Goal: Task Accomplishment & Management: Manage account settings

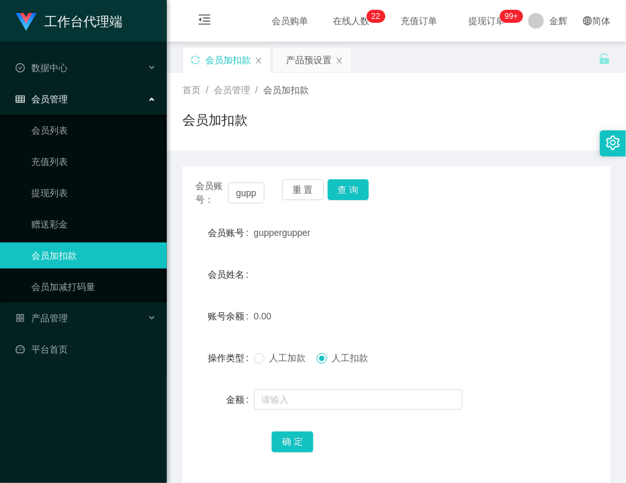
click at [512, 396] on div "金额" at bounding box center [396, 399] width 428 height 26
click at [305, 186] on button "重 置" at bounding box center [303, 189] width 42 height 21
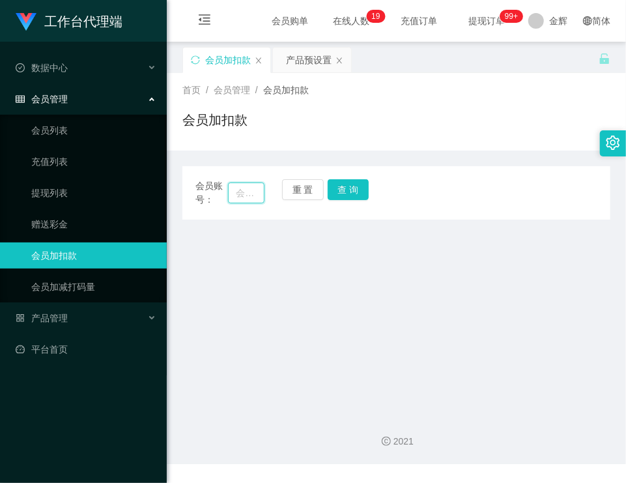
click at [250, 197] on input "text" at bounding box center [246, 192] width 36 height 21
type input "Dan0879"
click at [337, 195] on button "查 询" at bounding box center [349, 189] width 42 height 21
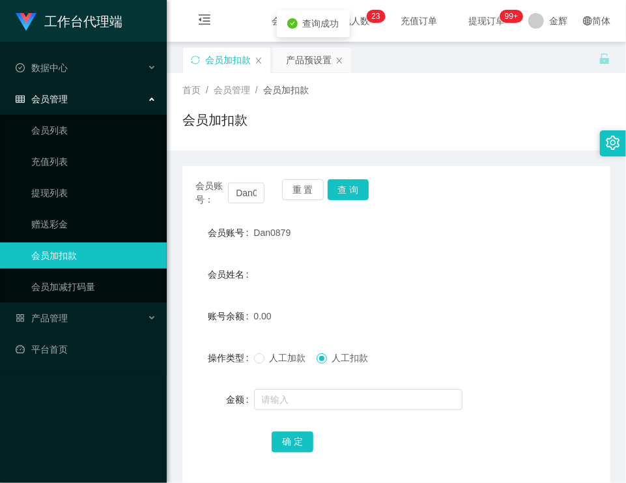
click at [290, 354] on span "人工加款" at bounding box center [287, 357] width 47 height 10
click at [287, 404] on input "text" at bounding box center [358, 399] width 208 height 21
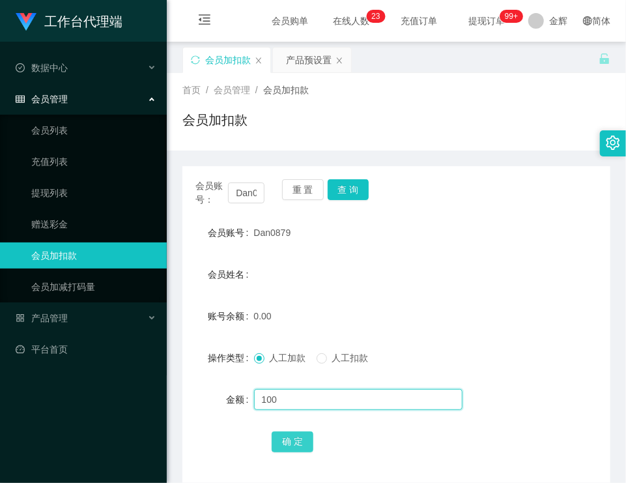
type input "100"
click at [290, 431] on button "确 定" at bounding box center [293, 441] width 42 height 21
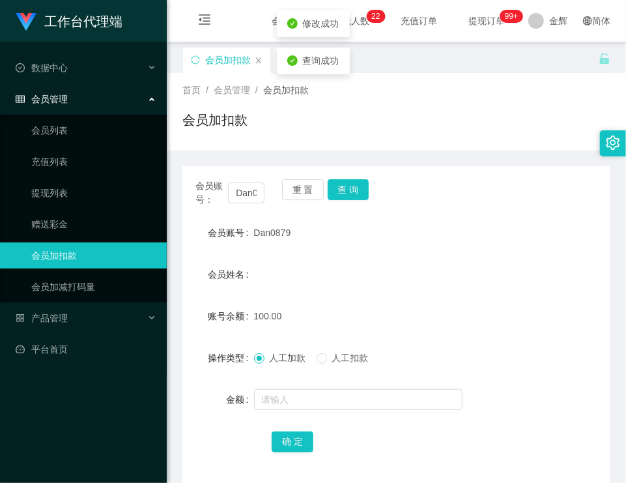
drag, startPoint x: 255, startPoint y: 231, endPoint x: 292, endPoint y: 227, distance: 37.3
click at [292, 227] on div "Dan0879" at bounding box center [378, 232] width 249 height 26
copy span "Dan0879"
click at [341, 131] on div "会员加扣款" at bounding box center [396, 125] width 428 height 30
click at [357, 195] on button "查 询" at bounding box center [349, 189] width 42 height 21
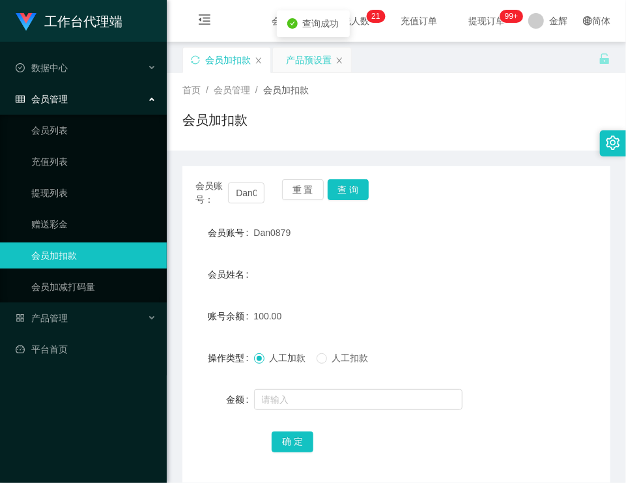
click at [300, 55] on div "产品预设置" at bounding box center [309, 60] width 46 height 25
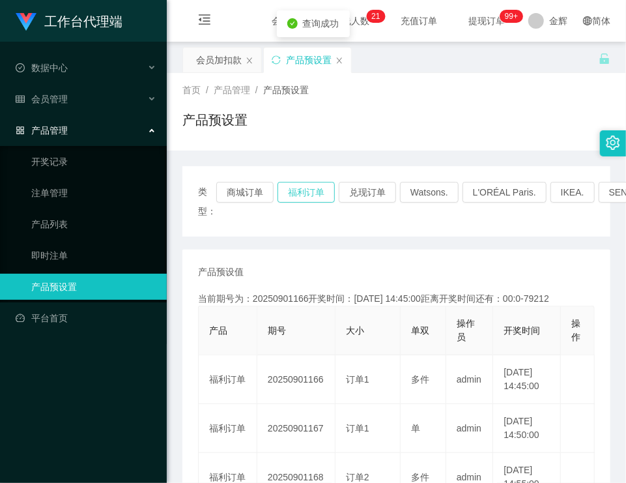
click at [324, 191] on button "福利订单" at bounding box center [305, 192] width 57 height 21
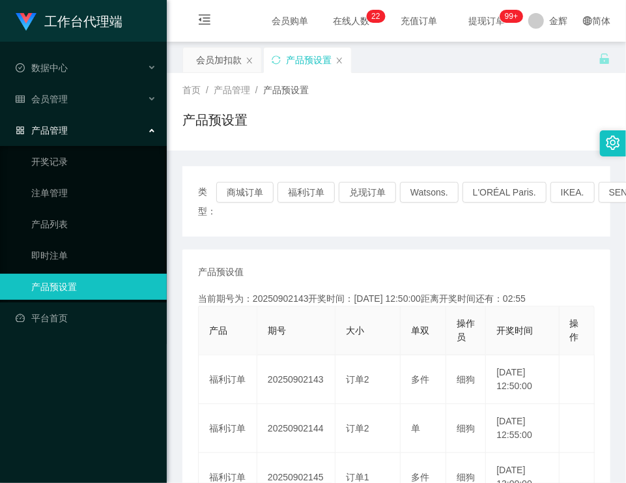
click at [353, 118] on div "产品预设置" at bounding box center [396, 125] width 428 height 30
click at [219, 55] on div "会员加扣款" at bounding box center [219, 60] width 46 height 25
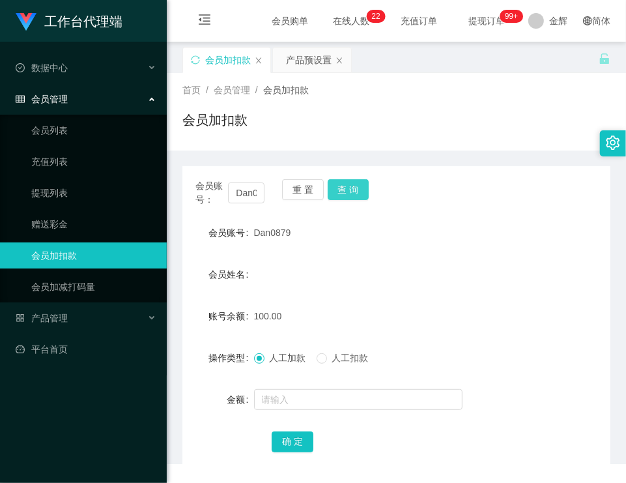
click at [337, 186] on button "查 询" at bounding box center [349, 189] width 42 height 21
click at [288, 55] on div "产品预设置" at bounding box center [309, 60] width 46 height 25
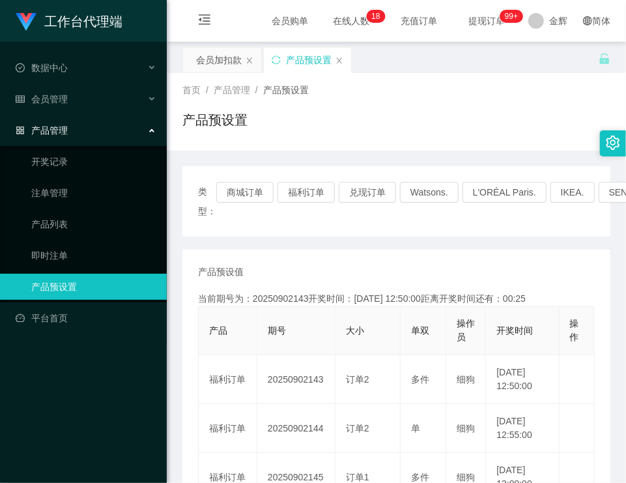
click at [141, 413] on div "工作台代理端 数据中心 会员管理 会员列表 充值列表 提现列表 赠送彩金 会员加扣款 会员加减打码量 产品管理 开奖记录 注单管理 产品列表 即时注单 产品预…" at bounding box center [83, 241] width 167 height 483
click at [220, 64] on div "会员加扣款" at bounding box center [219, 60] width 46 height 25
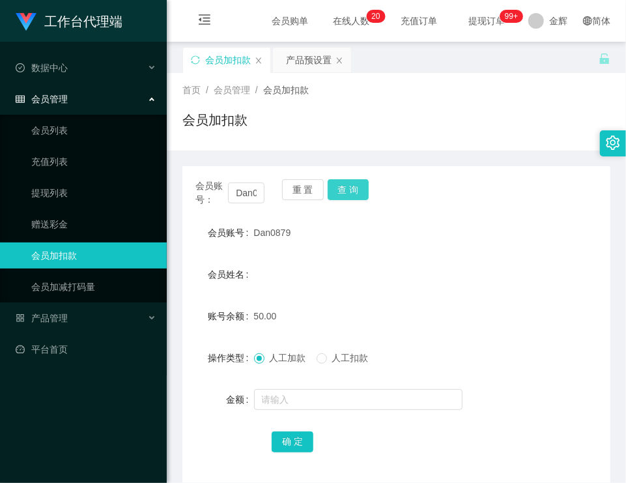
click at [339, 194] on button "查 询" at bounding box center [349, 189] width 42 height 21
click at [456, 427] on form "会员账号 Dan0879 会员姓名 账号余额 150.00 操作类型 人工加款 人工扣款 金额 确 定" at bounding box center [396, 336] width 428 height 234
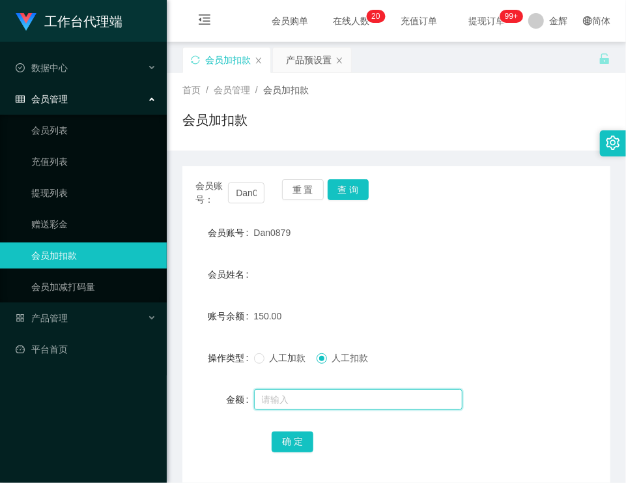
click at [305, 400] on input "text" at bounding box center [358, 399] width 208 height 21
type input "150"
click at [290, 445] on button "确 定" at bounding box center [293, 441] width 42 height 21
click at [328, 246] on form "会员账号 Dan0879 会员姓名 账号余额 0.00 操作类型 人工加款 人工扣款 金额 确 定" at bounding box center [396, 336] width 428 height 234
